Goal: Obtain resource: Obtain resource

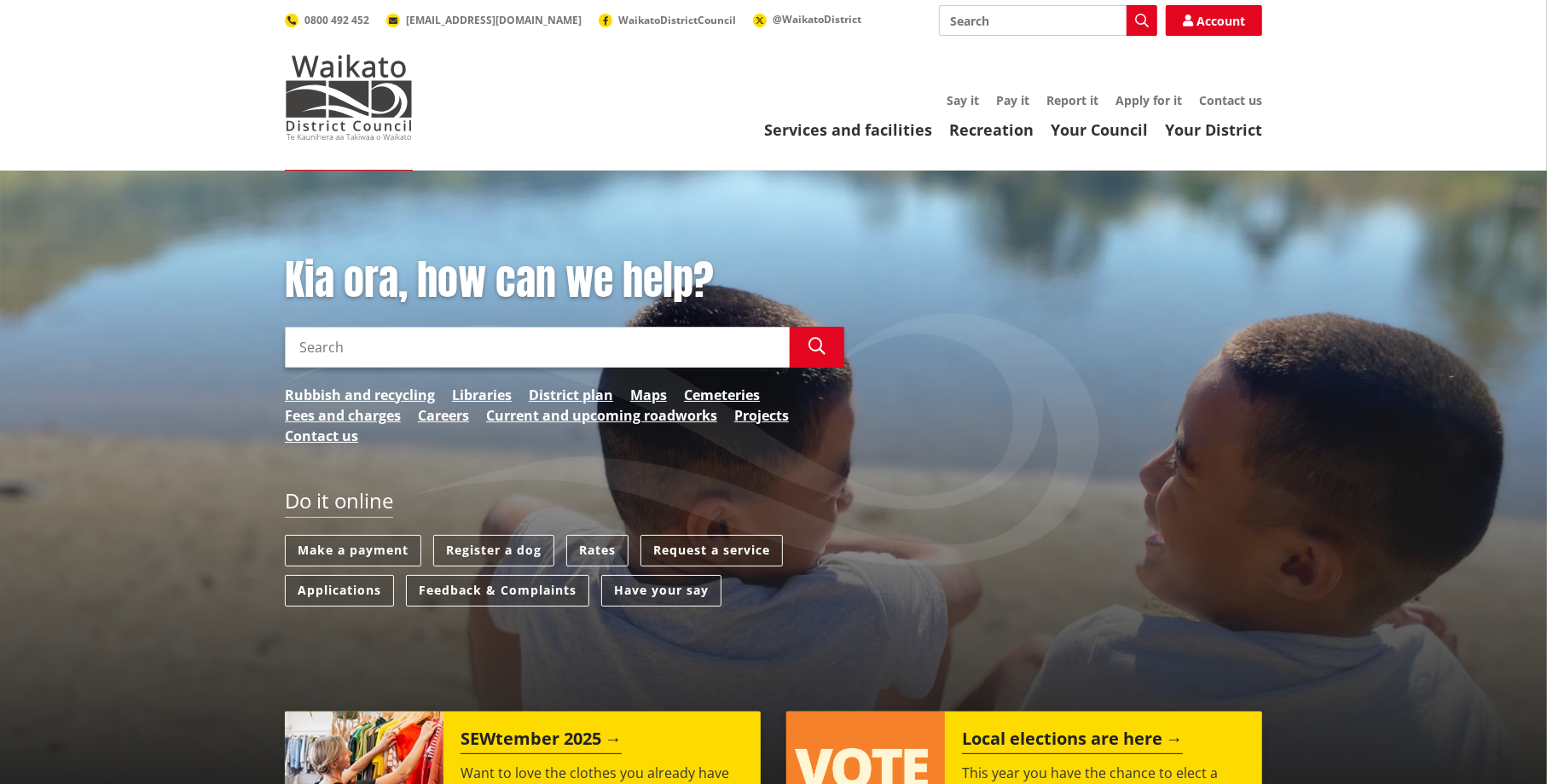
drag, startPoint x: 333, startPoint y: 342, endPoint x: 357, endPoint y: 333, distance: 25.6
click at [336, 342] on input "Search" at bounding box center [536, 347] width 505 height 41
type input "iNFORMATION rEQUEST"
click at [821, 352] on icon "button" at bounding box center [817, 346] width 17 height 17
click at [817, 342] on icon "button" at bounding box center [817, 346] width 17 height 17
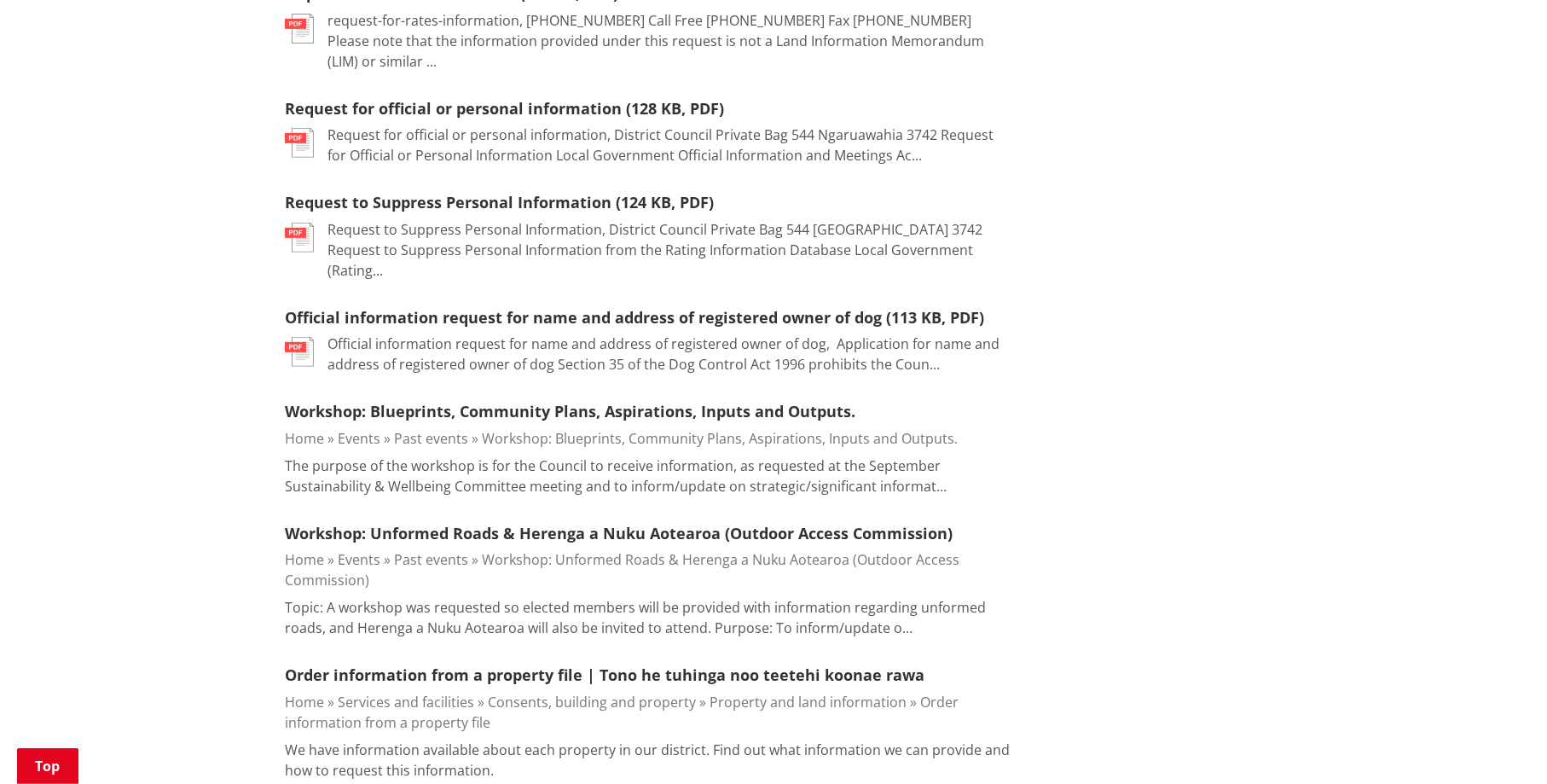
scroll to position [487, 0]
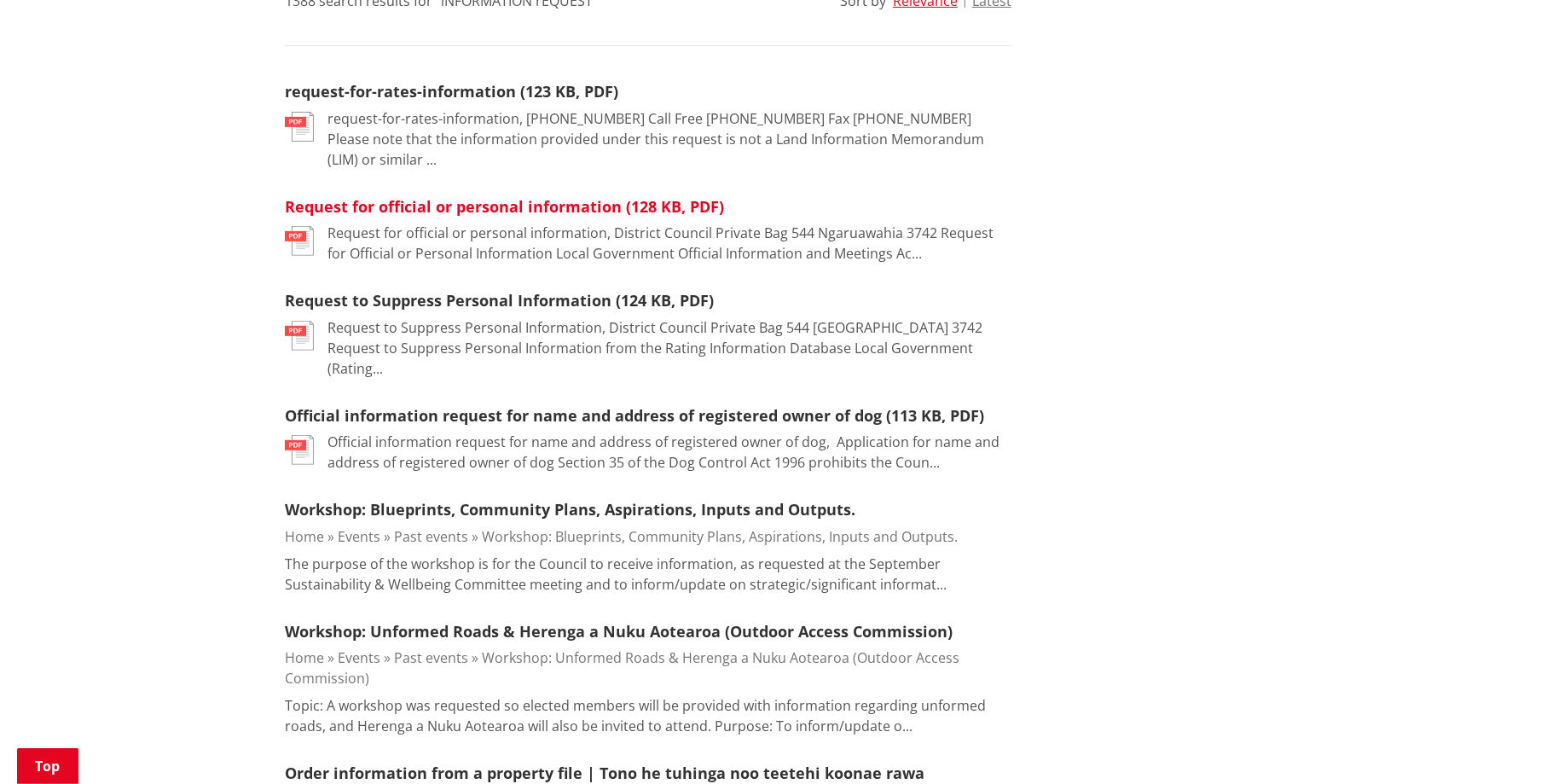
click at [572, 196] on link "Request for official or personal information (128 KB, PDF)" at bounding box center [504, 205] width 439 height 20
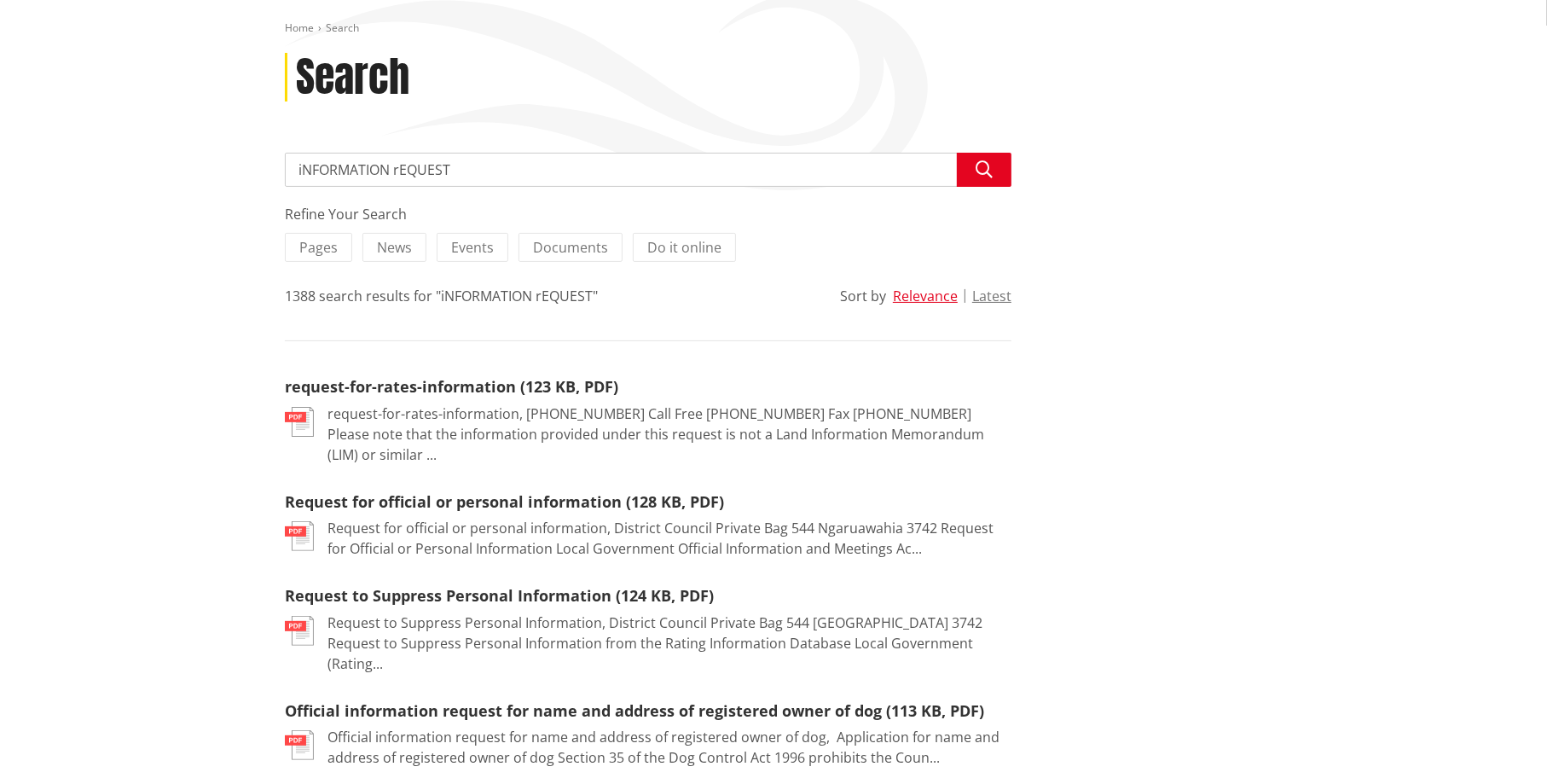
scroll to position [243, 0]
